Goal: Obtain resource: Download file/media

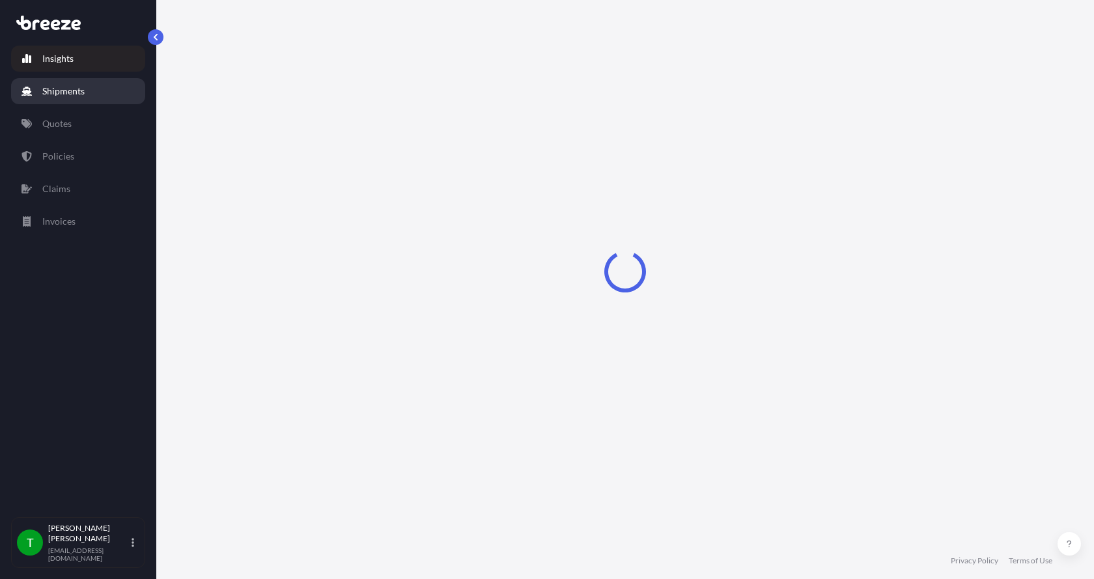
select select "2025"
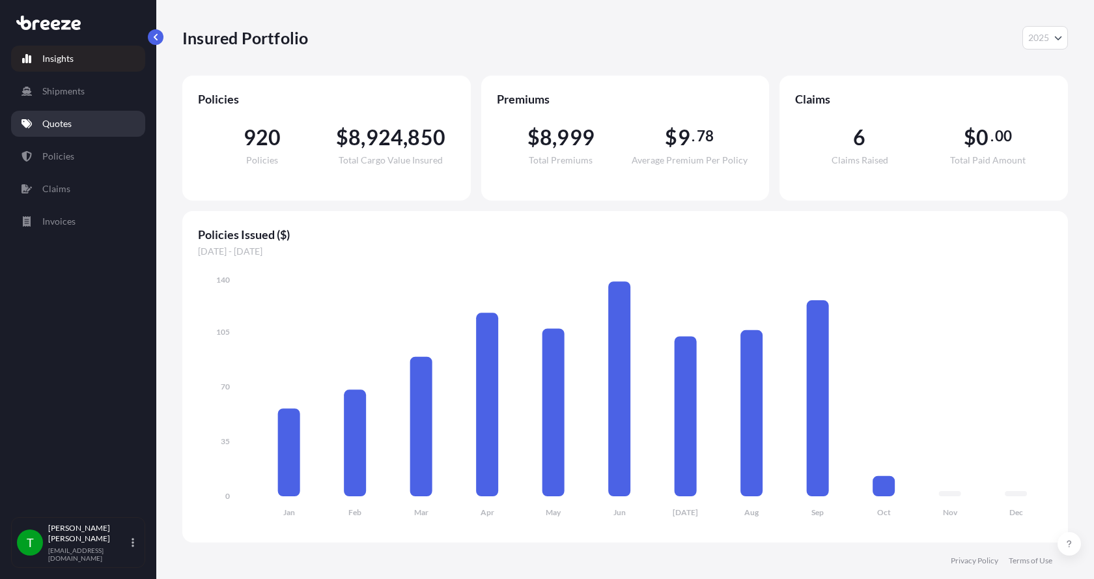
click at [53, 120] on p "Quotes" at bounding box center [56, 123] width 29 height 13
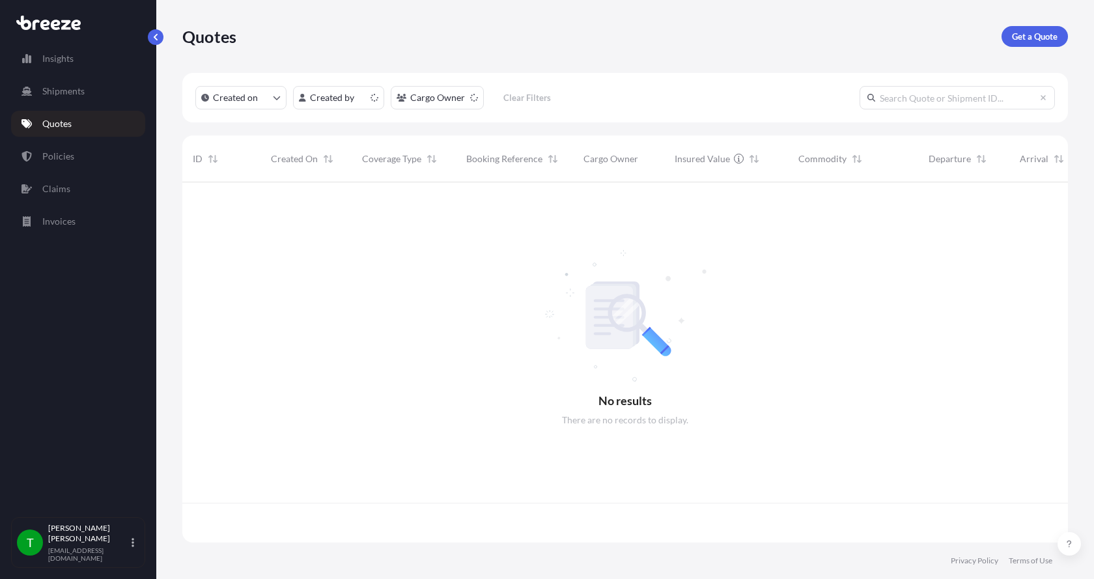
scroll to position [358, 876]
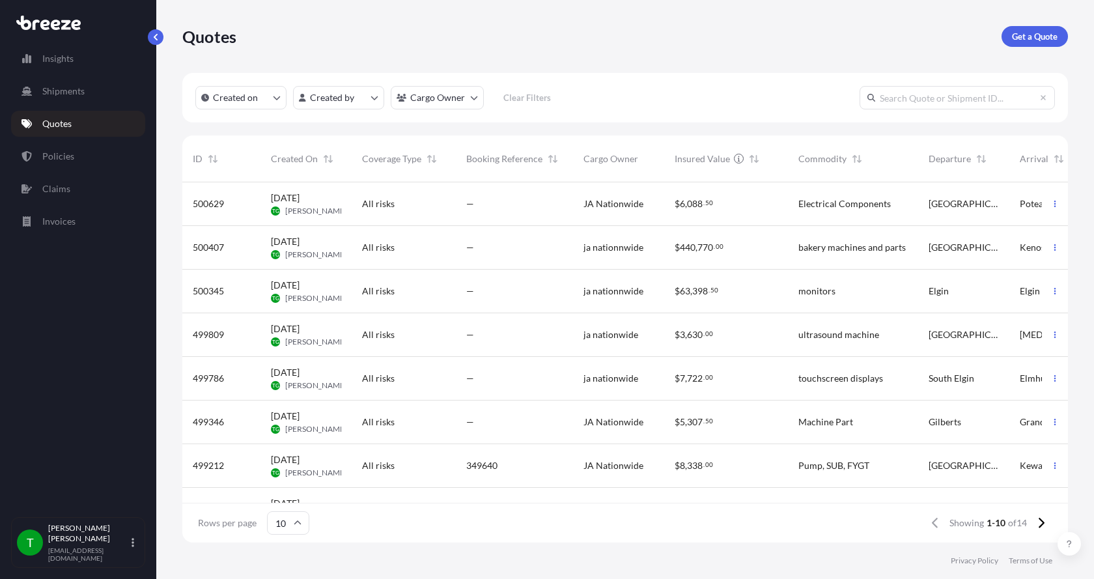
click at [935, 96] on input "text" at bounding box center [957, 97] width 195 height 23
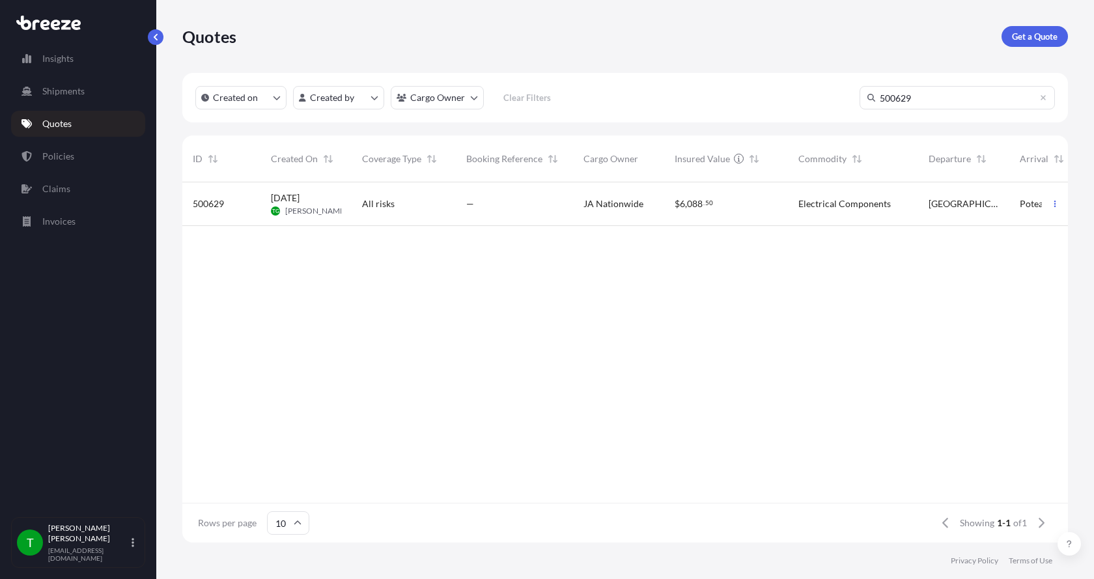
type input "500629"
click at [237, 205] on div "500629" at bounding box center [221, 203] width 57 height 13
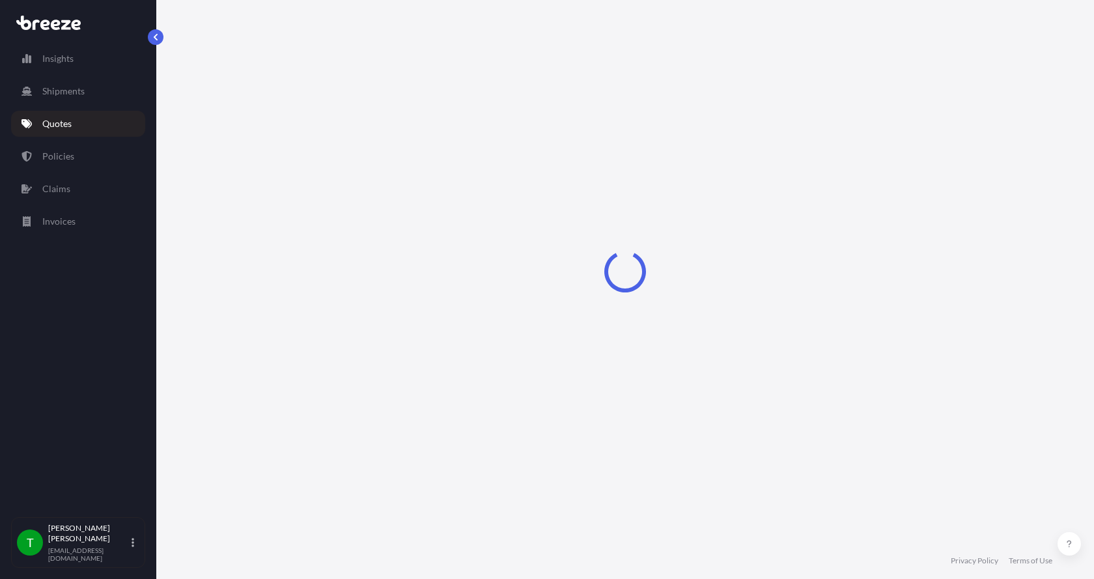
select select "Road"
select select "1"
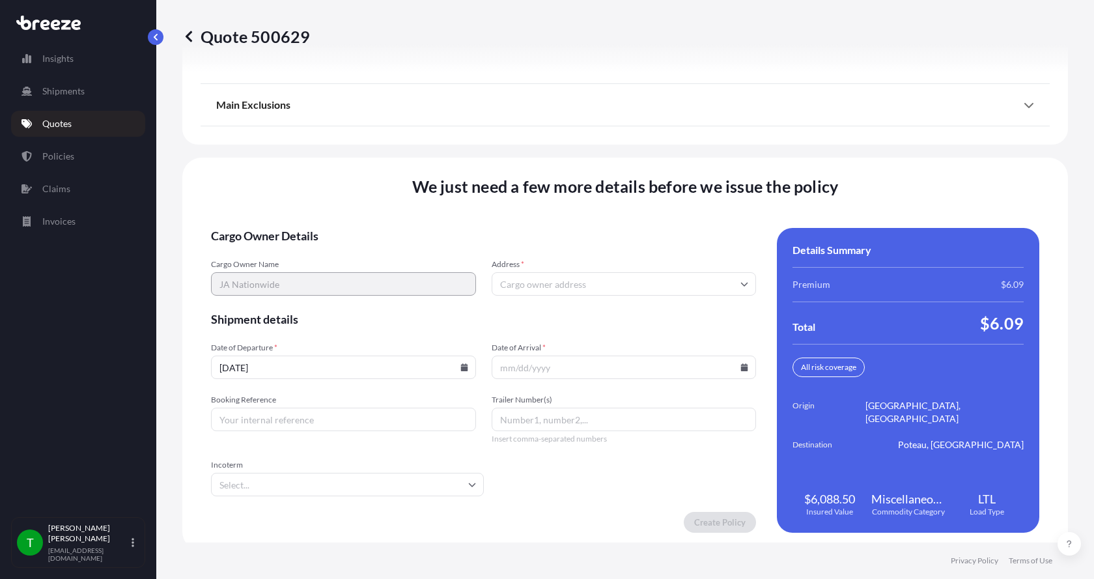
scroll to position [1713, 0]
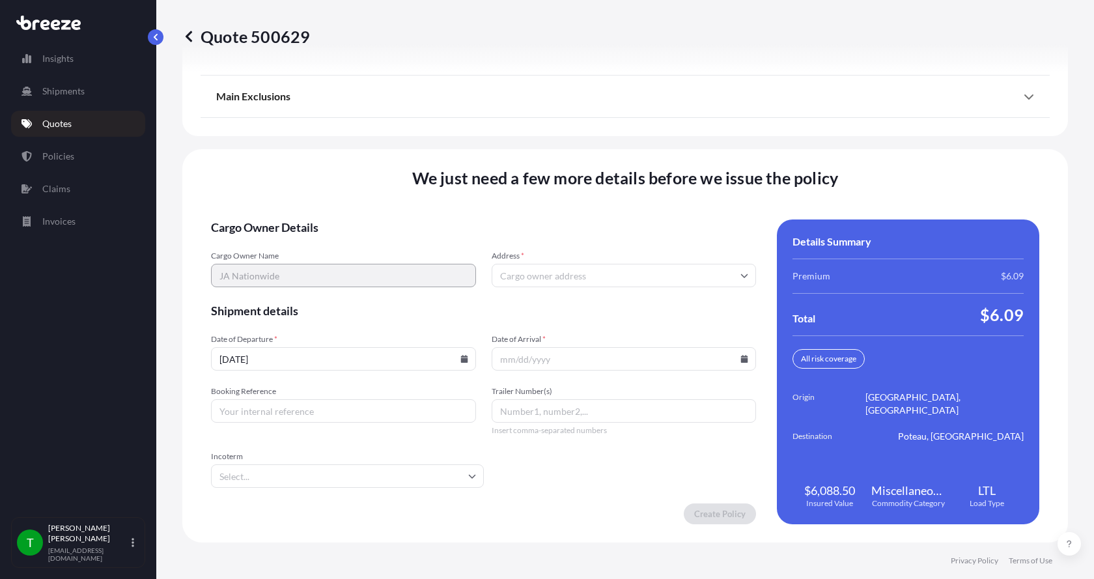
click at [563, 276] on input "Address *" at bounding box center [624, 275] width 265 height 23
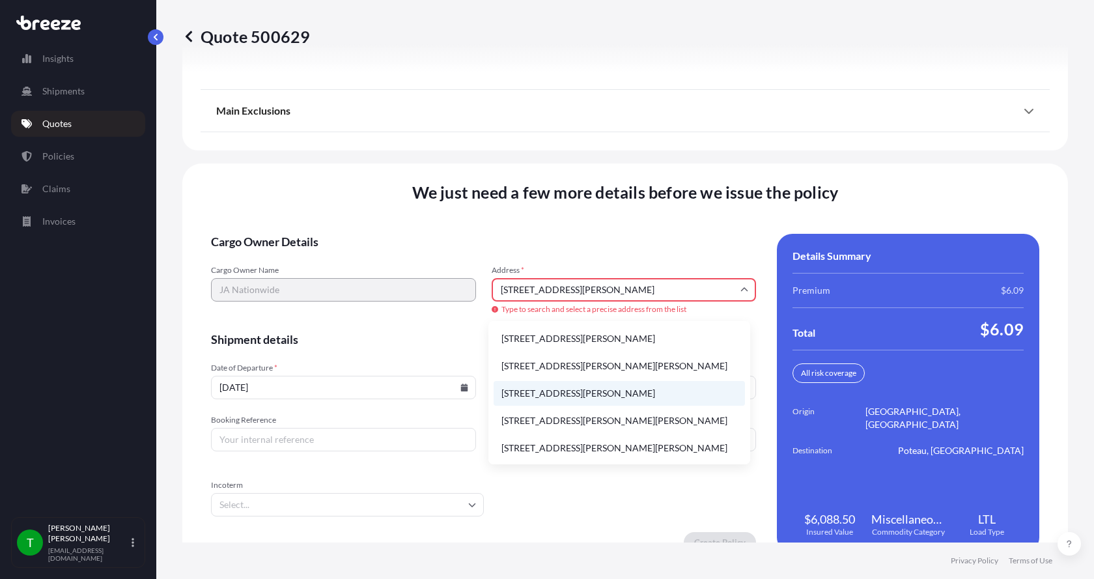
click at [531, 391] on li "[STREET_ADDRESS][PERSON_NAME]" at bounding box center [619, 393] width 251 height 25
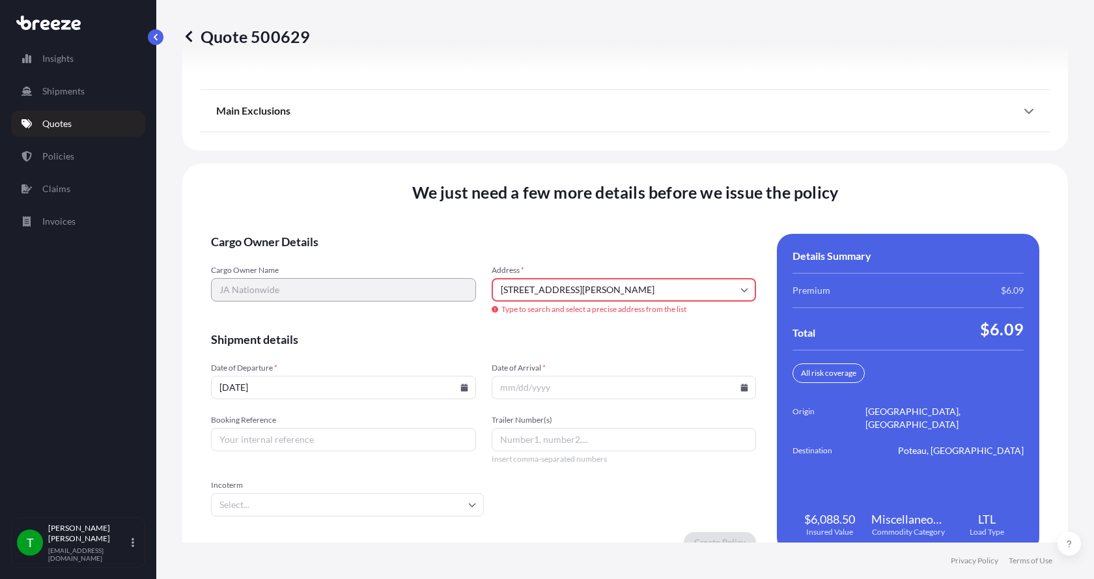
type input "[STREET_ADDRESS][PERSON_NAME]"
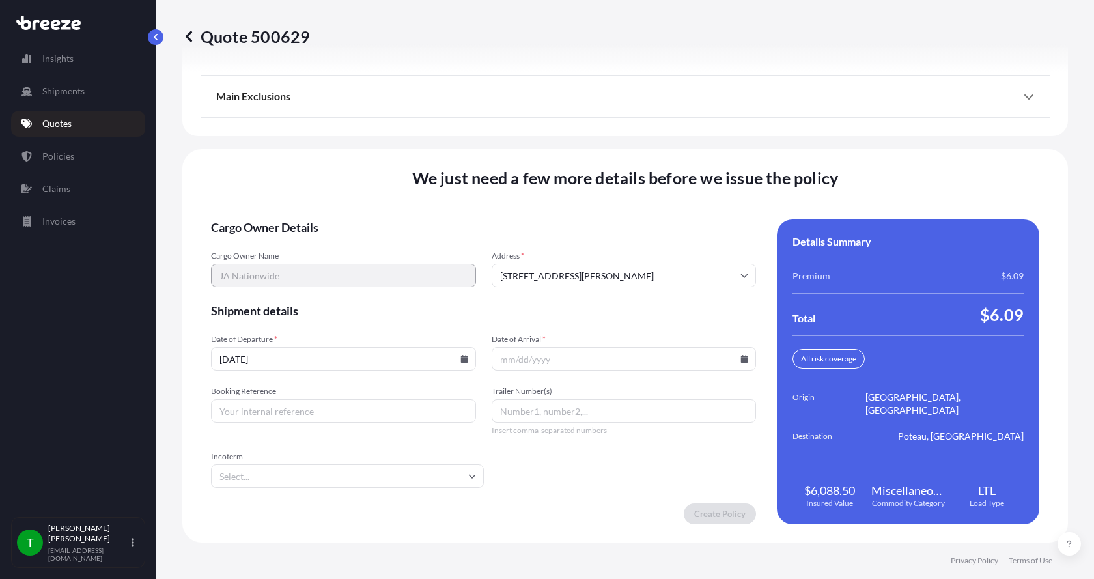
click at [741, 360] on icon at bounding box center [744, 359] width 7 height 8
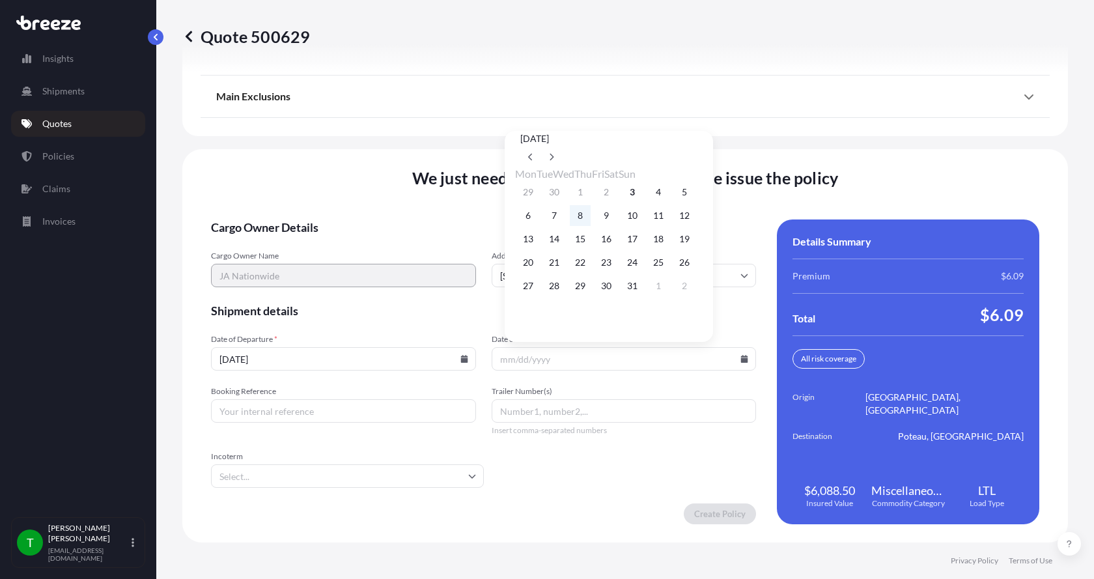
click at [588, 216] on button "8" at bounding box center [580, 215] width 21 height 21
type input "[DATE]"
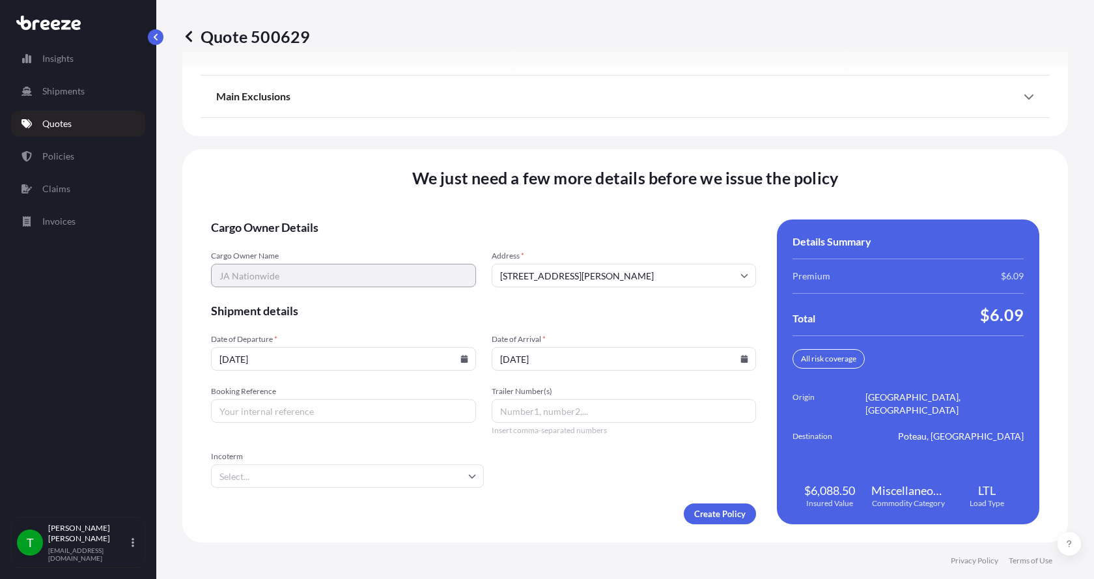
click at [588, 219] on button "8" at bounding box center [588, 225] width 16 height 12
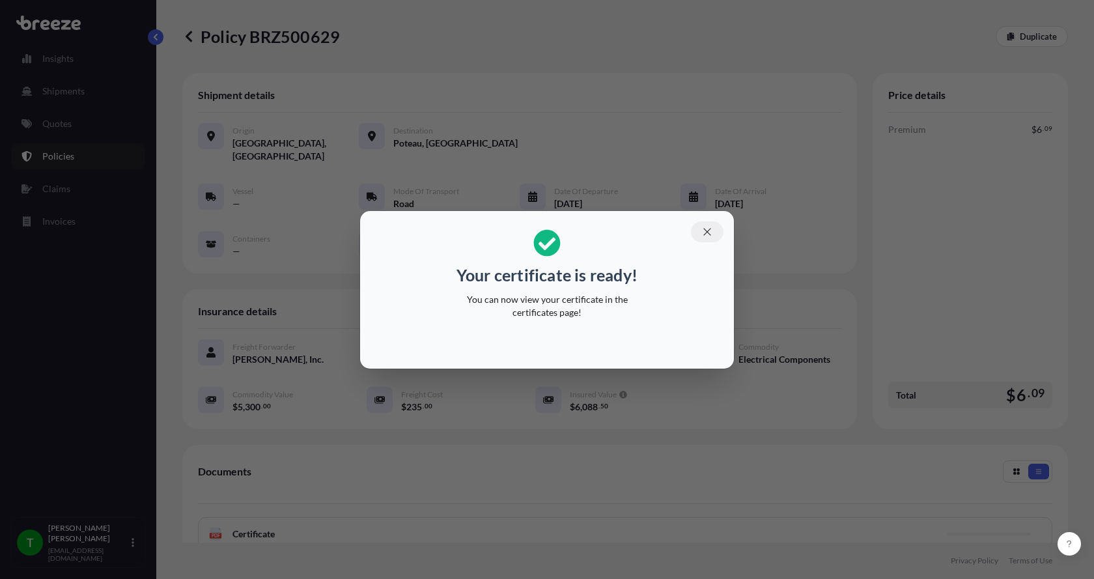
click at [709, 229] on icon "button" at bounding box center [707, 232] width 12 height 12
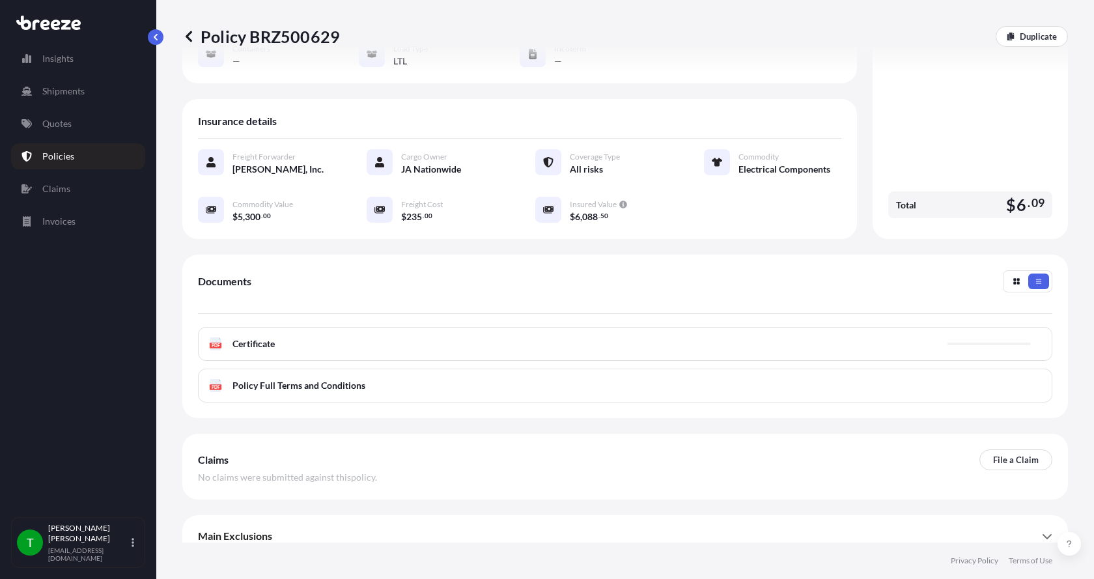
scroll to position [191, 0]
click at [213, 342] on text "PDF" at bounding box center [216, 344] width 8 height 5
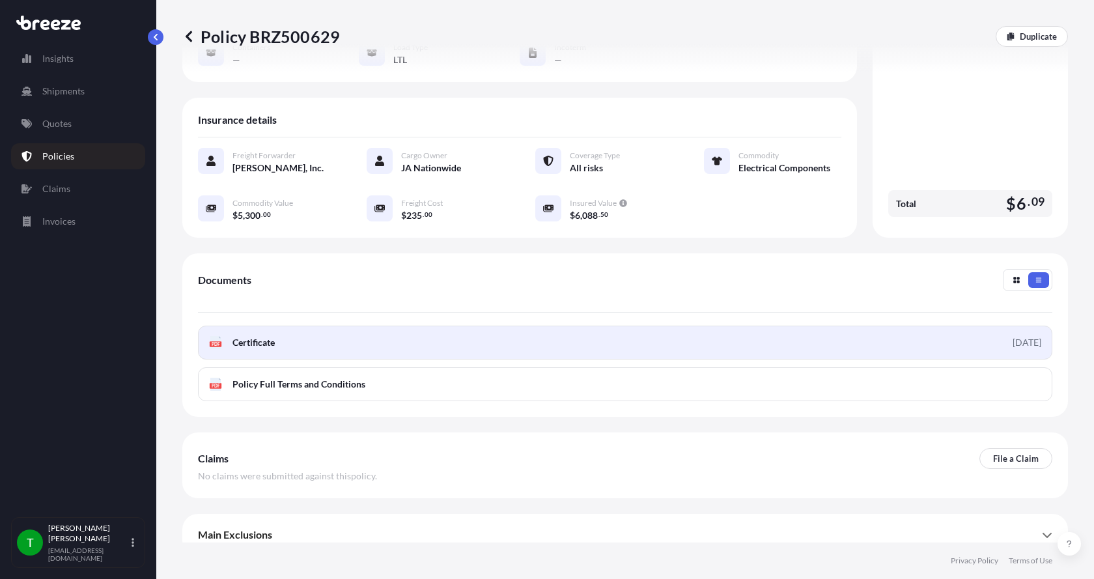
click at [223, 336] on div "PDF Certificate" at bounding box center [242, 342] width 66 height 13
